Goal: Use online tool/utility: Utilize a website feature to perform a specific function

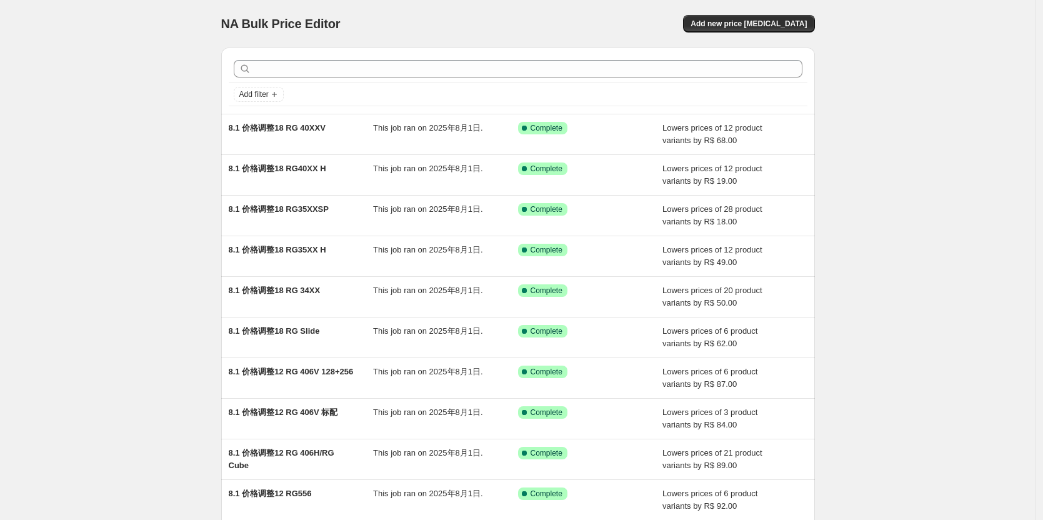
click at [939, 111] on div "NA Bulk Price Editor. This page is ready NA Bulk Price Editor Add new price [ME…" at bounding box center [518, 322] width 1036 height 644
click at [453, 21] on div "NA Bulk Price Editor" at bounding box center [364, 24] width 286 height 18
click at [957, 51] on div "NA Bulk Price Editor. This page is ready NA Bulk Price Editor Add new price [ME…" at bounding box center [518, 322] width 1036 height 644
click at [536, 30] on div "Add new price [MEDICAL_DATA]" at bounding box center [666, 24] width 298 height 18
click at [888, 169] on div "NA Bulk Price Editor. This page is ready NA Bulk Price Editor Add new price [ME…" at bounding box center [518, 322] width 1036 height 644
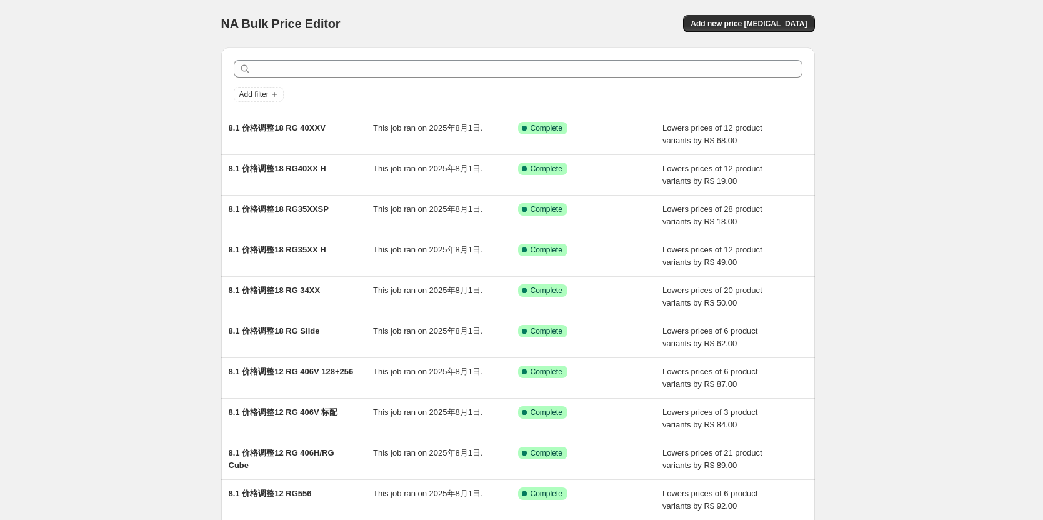
click at [666, 20] on div "Add new price [MEDICAL_DATA]" at bounding box center [666, 24] width 298 height 18
click at [484, 23] on div "NA Bulk Price Editor" at bounding box center [364, 24] width 286 height 18
click at [924, 285] on div "NA Bulk Price Editor. This page is ready NA Bulk Price Editor Add new price [ME…" at bounding box center [518, 322] width 1036 height 644
click at [501, 39] on div "NA Bulk Price Editor. This page is ready NA Bulk Price Editor Add new price [ME…" at bounding box center [518, 24] width 594 height 48
click at [857, 193] on div "NA Bulk Price Editor. This page is ready NA Bulk Price Editor Add new price [ME…" at bounding box center [518, 322] width 1036 height 644
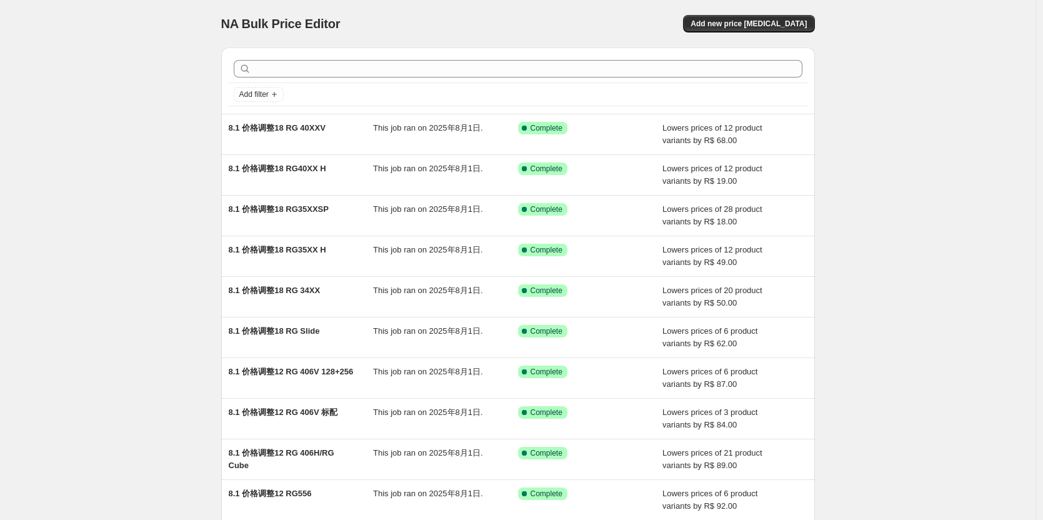
click at [565, 39] on div "NA Bulk Price Editor. This page is ready NA Bulk Price Editor Add new price [ME…" at bounding box center [518, 24] width 594 height 48
click at [537, 7] on div "NA Bulk Price Editor. This page is ready NA Bulk Price Editor Add new price [ME…" at bounding box center [518, 24] width 594 height 48
click at [527, 16] on div "NA Bulk Price Editor Add new price [MEDICAL_DATA]" at bounding box center [518, 24] width 594 height 18
click at [923, 272] on div "NA Bulk Price Editor. This page is ready NA Bulk Price Editor Add new price [ME…" at bounding box center [518, 322] width 1036 height 644
click at [540, 12] on div "NA Bulk Price Editor. This page is ready NA Bulk Price Editor Add new price [ME…" at bounding box center [518, 24] width 594 height 48
